Goal: Task Accomplishment & Management: Manage account settings

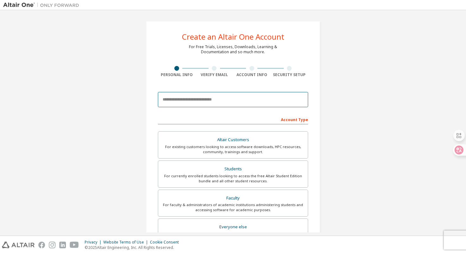
click at [235, 99] on input "email" at bounding box center [233, 99] width 150 height 15
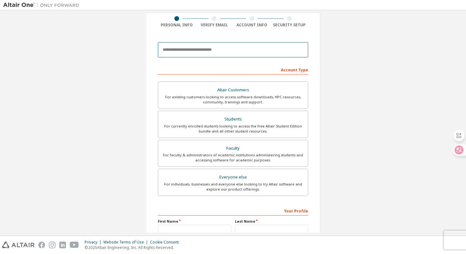
scroll to position [117, 0]
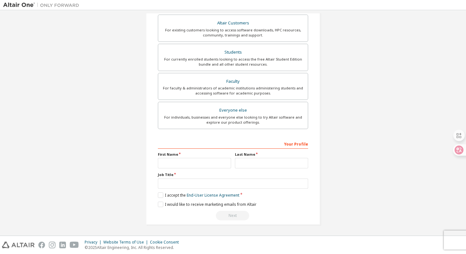
click at [330, 61] on div "Create an Altair One Account For Free Trials, Licenses, Downloads, Learning & D…" at bounding box center [233, 65] width 460 height 336
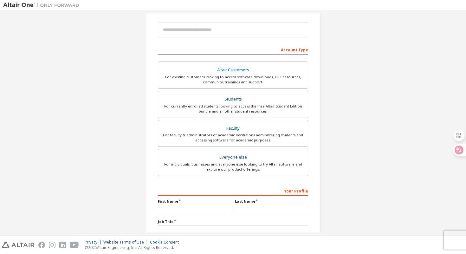
scroll to position [0, 0]
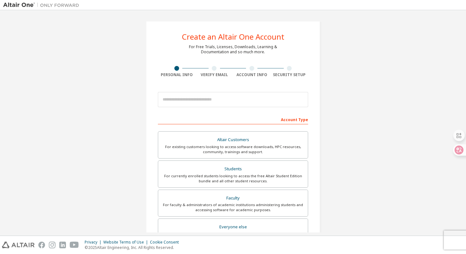
click at [30, 9] on div at bounding box center [41, 5] width 83 height 10
click at [30, 7] on img at bounding box center [42, 5] width 79 height 6
click at [30, 5] on img at bounding box center [42, 5] width 79 height 6
click at [21, 4] on img at bounding box center [42, 5] width 79 height 6
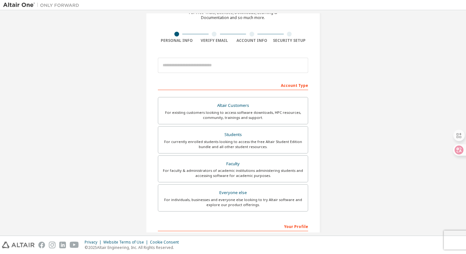
scroll to position [41, 0]
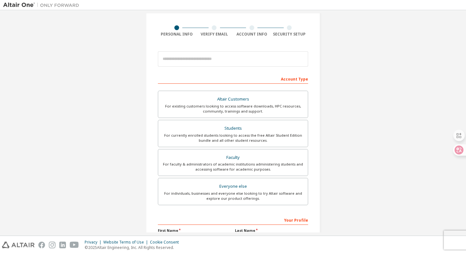
click at [16, 247] on img at bounding box center [18, 245] width 33 height 7
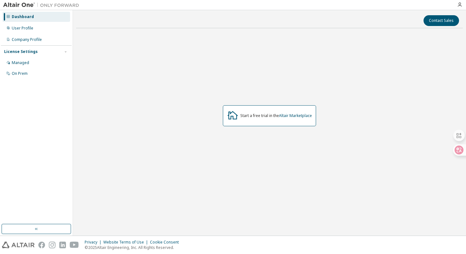
click at [254, 118] on div "Start a free trial in the Altair Marketplace" at bounding box center [277, 115] width 72 height 5
click at [35, 58] on div "Managed" at bounding box center [37, 63] width 68 height 10
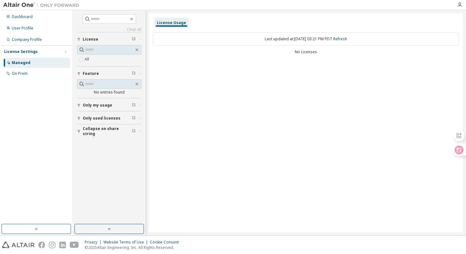
click at [122, 106] on div "Only my usage" at bounding box center [111, 105] width 57 height 5
click at [112, 130] on button "Only used licenses" at bounding box center [109, 137] width 64 height 14
click at [89, 148] on label "Yes" at bounding box center [89, 146] width 8 height 8
click at [94, 117] on span "Only used licenses" at bounding box center [102, 118] width 38 height 5
click at [100, 105] on span "Only my usage" at bounding box center [98, 105] width 30 height 5
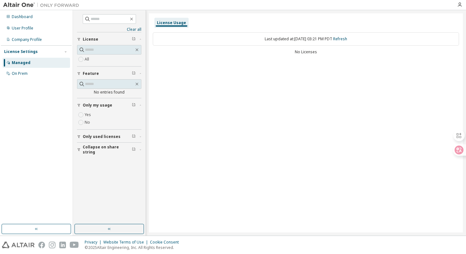
click at [88, 116] on label "Yes" at bounding box center [89, 115] width 8 height 8
click at [34, 76] on div "On Prem" at bounding box center [37, 74] width 68 height 10
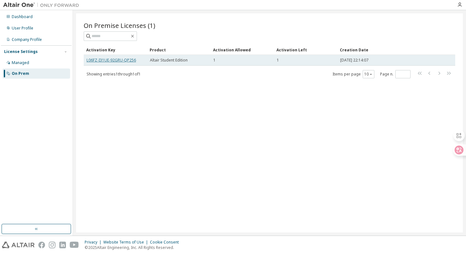
click at [107, 60] on link "L06FZ-I31UE-92GRU-QP256" at bounding box center [112, 59] width 50 height 5
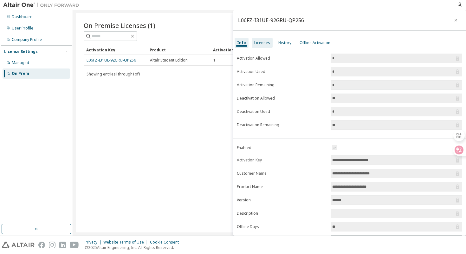
click at [265, 42] on div "Licenses" at bounding box center [262, 42] width 16 height 5
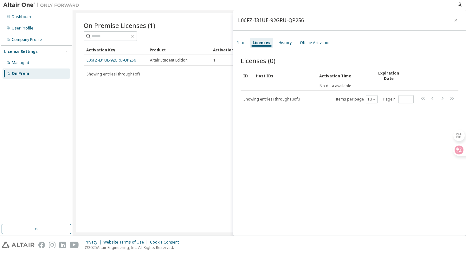
click at [251, 44] on div "Licenses" at bounding box center [261, 43] width 23 height 10
click at [234, 42] on div "Info Licenses History Offline Activation" at bounding box center [349, 42] width 233 height 11
click at [241, 44] on div "Info" at bounding box center [240, 42] width 7 height 5
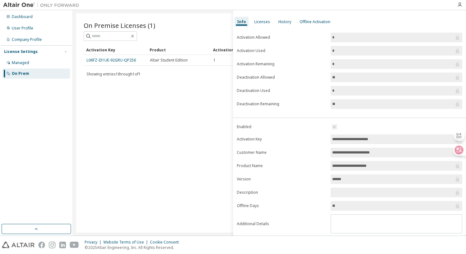
scroll to position [22, 0]
click at [358, 178] on input "******" at bounding box center [394, 178] width 122 height 6
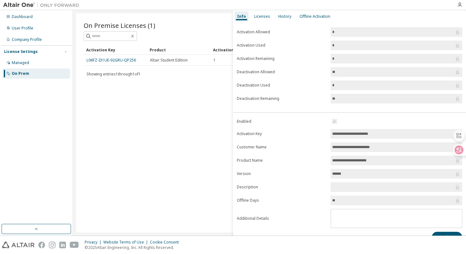
scroll to position [38, 0]
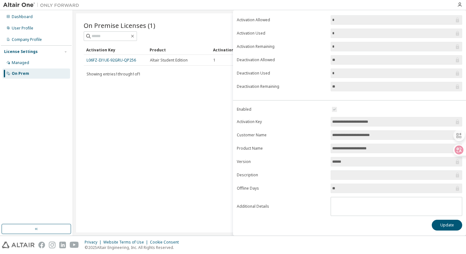
click at [382, 117] on span "**********" at bounding box center [397, 122] width 132 height 10
drag, startPoint x: 382, startPoint y: 121, endPoint x: 331, endPoint y: 122, distance: 51.4
click at [331, 122] on span "**********" at bounding box center [397, 122] width 132 height 10
click at [127, 71] on div "Showing entries 1 through 1 of 1 Items per page 10 Page n. *" at bounding box center [270, 73] width 372 height 9
click at [31, 63] on div "Managed" at bounding box center [37, 63] width 68 height 10
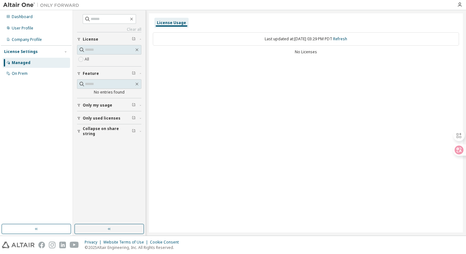
click at [110, 116] on span "Only used licenses" at bounding box center [102, 118] width 38 height 5
click at [103, 128] on div "Yes No" at bounding box center [109, 131] width 64 height 15
click at [35, 19] on div "Dashboard" at bounding box center [37, 17] width 68 height 10
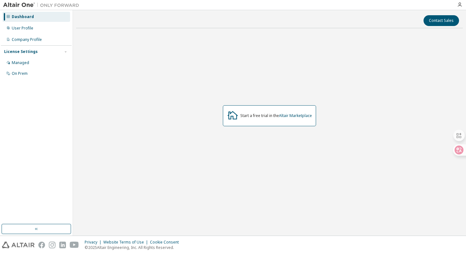
click at [297, 119] on div "Start a free trial in the Altair Marketplace" at bounding box center [269, 115] width 93 height 21
click at [22, 243] on img at bounding box center [18, 245] width 33 height 7
click at [290, 112] on div "Start a free trial in the Altair Marketplace" at bounding box center [269, 115] width 93 height 21
click at [38, 28] on div "User Profile" at bounding box center [37, 28] width 68 height 10
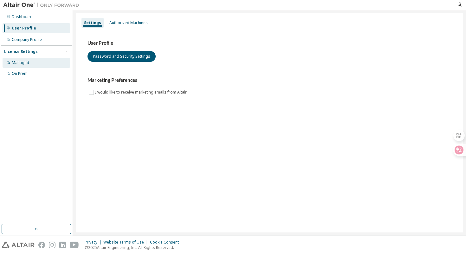
click at [43, 60] on div "Managed" at bounding box center [37, 63] width 68 height 10
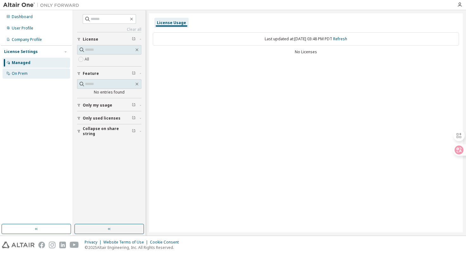
click at [46, 70] on div "On Prem" at bounding box center [37, 74] width 68 height 10
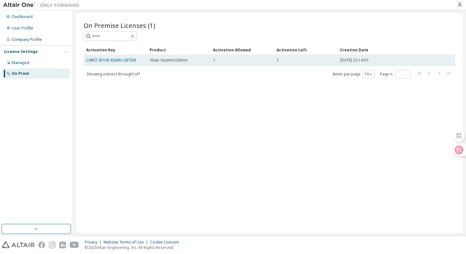
click at [121, 57] on td "L06FZ-I31UE-92GRU-QP256" at bounding box center [115, 60] width 63 height 11
click at [121, 59] on link "L06FZ-I31UE-92GRU-QP256" at bounding box center [112, 59] width 50 height 5
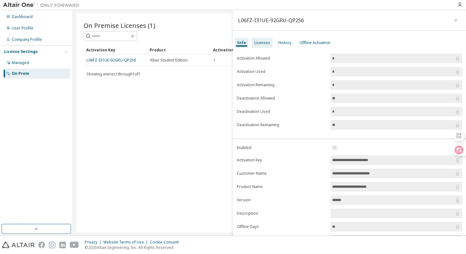
click at [263, 40] on div "Licenses" at bounding box center [262, 43] width 21 height 10
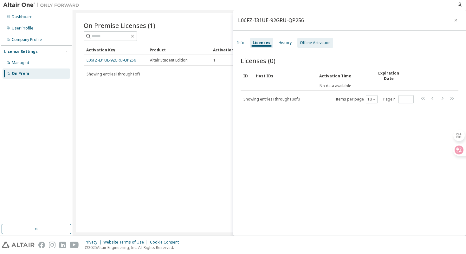
click at [306, 41] on div "Offline Activation" at bounding box center [315, 42] width 31 height 5
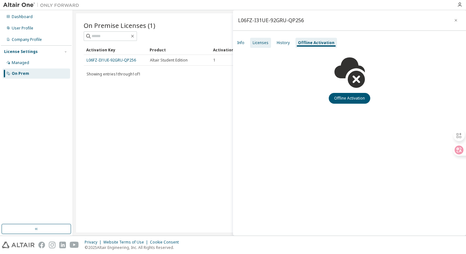
click at [258, 40] on div "Licenses" at bounding box center [260, 43] width 21 height 10
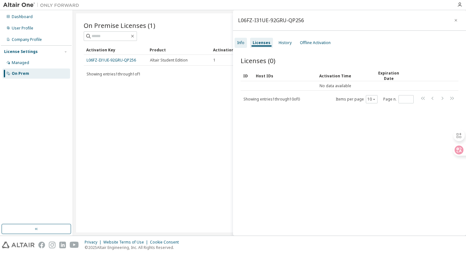
click at [242, 43] on div "Info" at bounding box center [240, 42] width 7 height 5
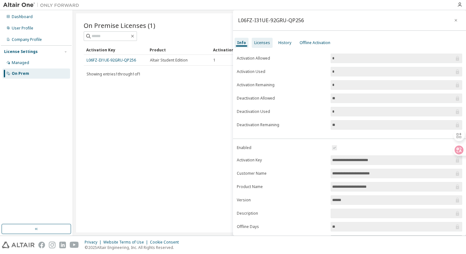
click at [270, 42] on div "Licenses" at bounding box center [262, 43] width 21 height 10
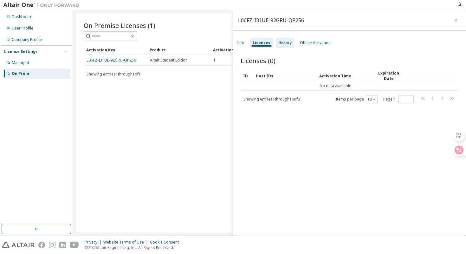
click at [282, 43] on div "History" at bounding box center [285, 42] width 13 height 5
click at [267, 43] on div "Licenses" at bounding box center [261, 42] width 16 height 5
click at [265, 77] on div "Host IDs" at bounding box center [285, 76] width 58 height 10
click at [280, 80] on div "Host IDs" at bounding box center [285, 76] width 58 height 10
click at [277, 42] on div "History" at bounding box center [285, 43] width 18 height 10
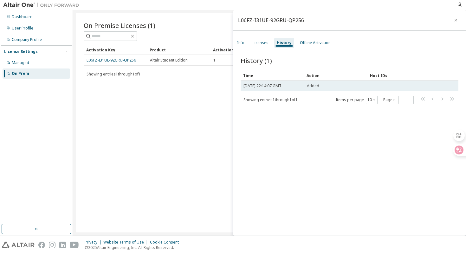
click at [257, 86] on span "Tue, 14 Oct 2025 22:14:07 GMT" at bounding box center [263, 85] width 38 height 5
drag, startPoint x: 252, startPoint y: 87, endPoint x: 277, endPoint y: 87, distance: 25.4
click at [277, 87] on span "Tue, 14 Oct 2025 22:14:07 GMT" at bounding box center [263, 85] width 38 height 5
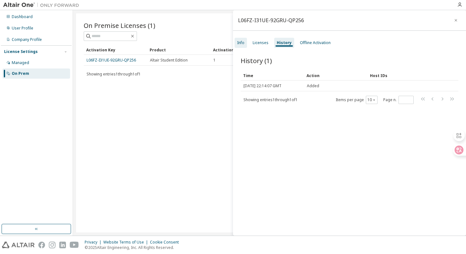
click at [244, 42] on div "Info" at bounding box center [241, 43] width 12 height 10
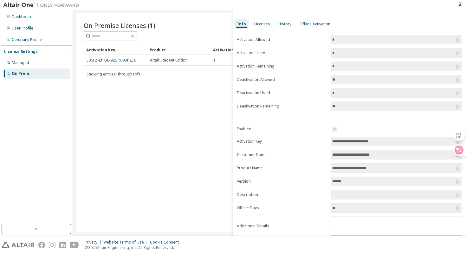
scroll to position [38, 0]
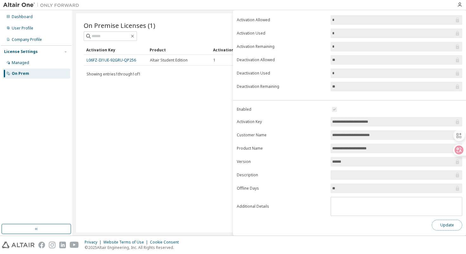
click at [444, 229] on button "Update" at bounding box center [447, 225] width 30 height 11
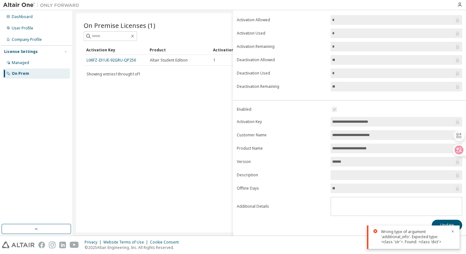
click at [210, 96] on div "On Premise Licenses (1) Clear Load Save Save As Field Operator Value Select fil…" at bounding box center [269, 122] width 387 height 219
